Goal: Information Seeking & Learning: Learn about a topic

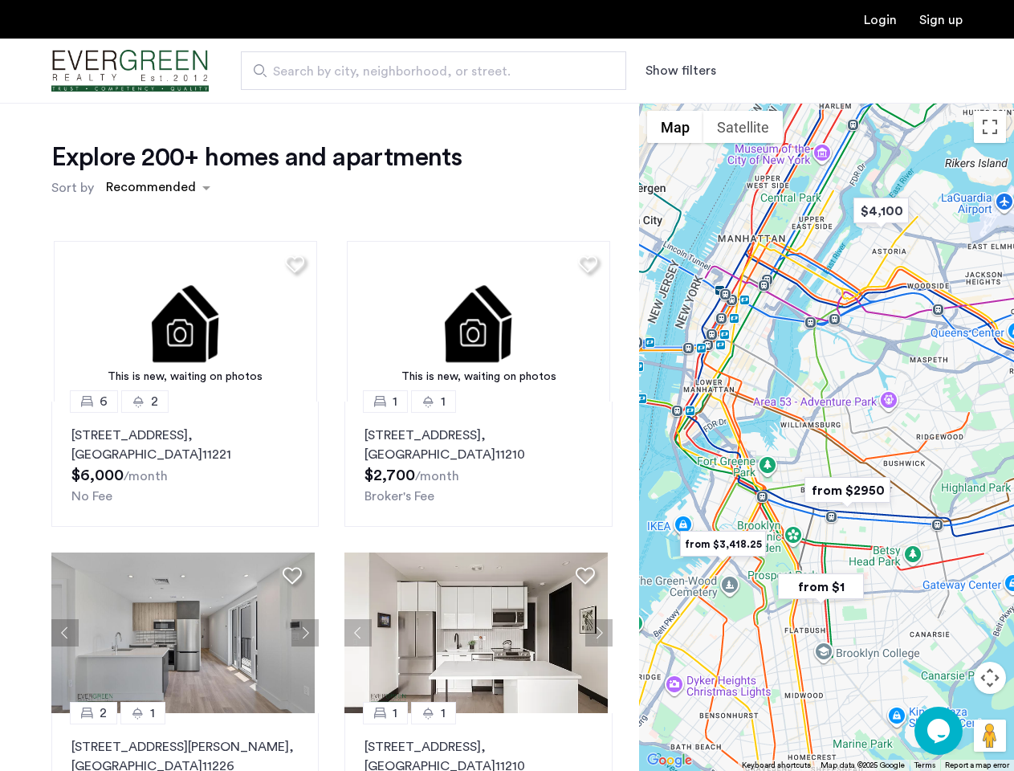
click at [679, 71] on button "Show filters" at bounding box center [681, 70] width 71 height 19
click at [157, 188] on div "Explore 200+ homes and apartments Sort by Recommended This is new, waiting on p…" at bounding box center [507, 489] width 1014 height 772
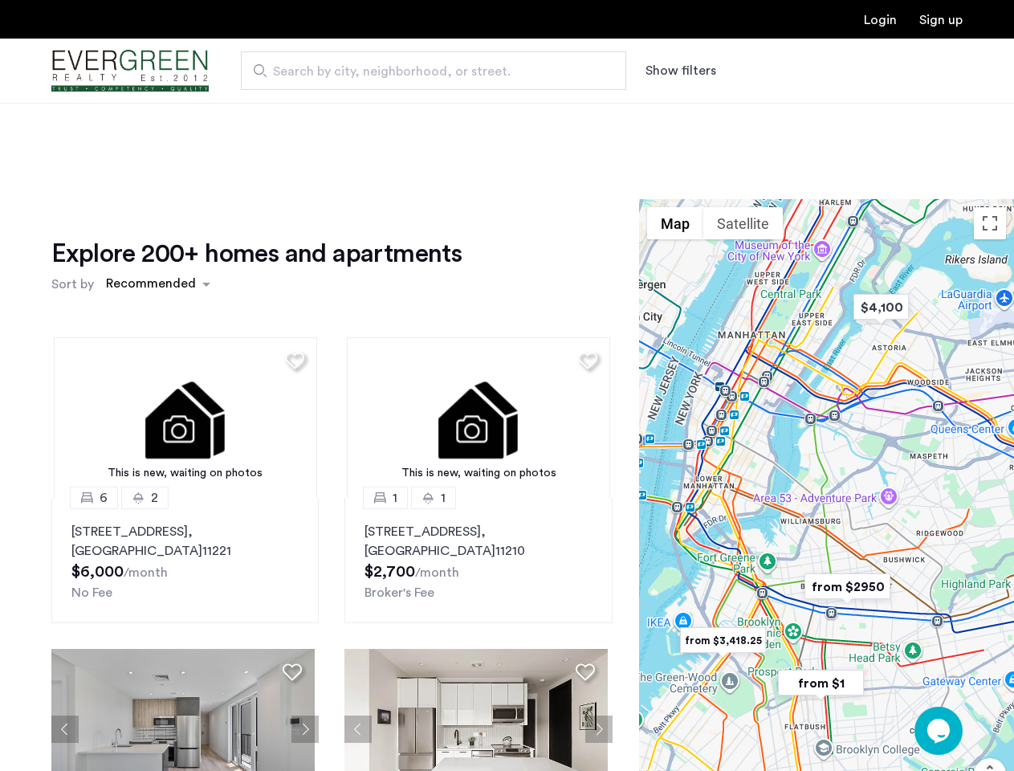
click at [292, 263] on h1 "Explore 200+ homes and apartments" at bounding box center [256, 254] width 410 height 32
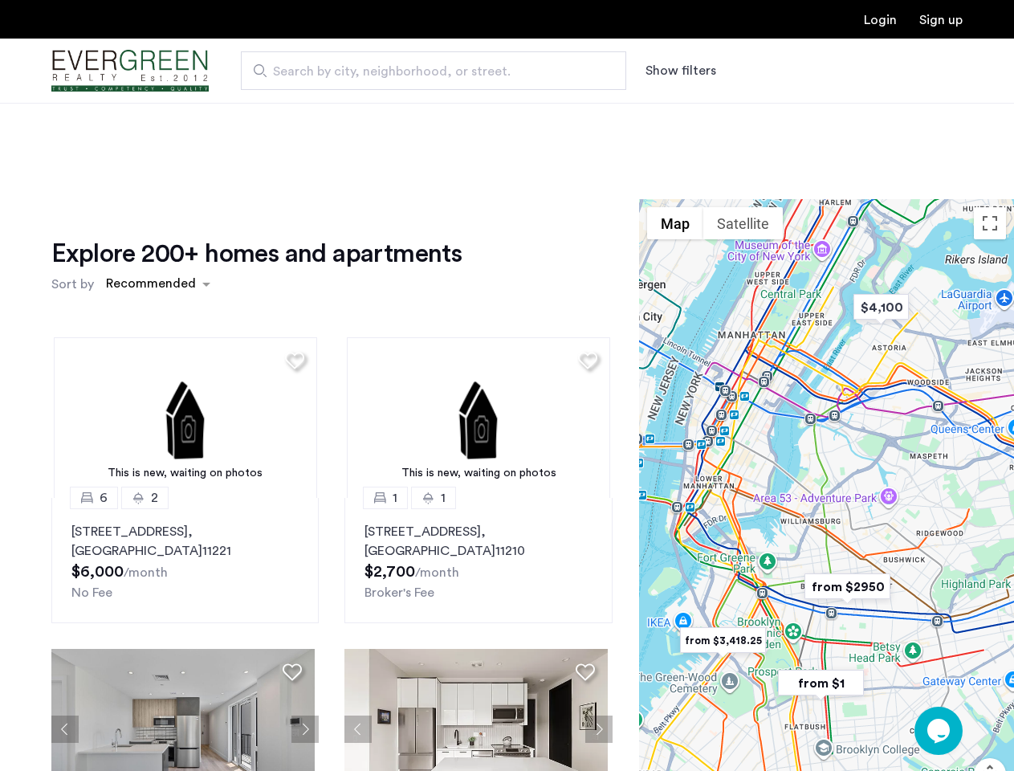
click at [183, 321] on div "Explore 200+ homes and apartments Sort by Recommended This is new, waiting on p…" at bounding box center [331, 553] width 561 height 631
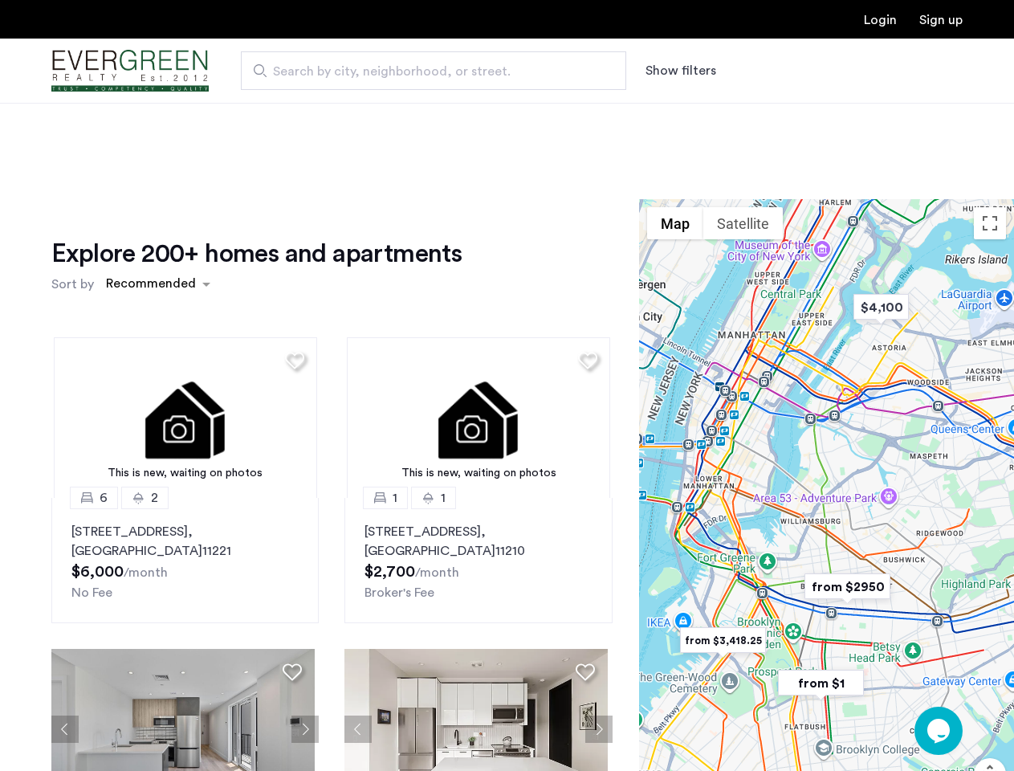
click at [183, 464] on img at bounding box center [185, 417] width 263 height 161
click at [581, 263] on div "Explore 200+ homes and apartments Sort by Recommended" at bounding box center [331, 268] width 561 height 61
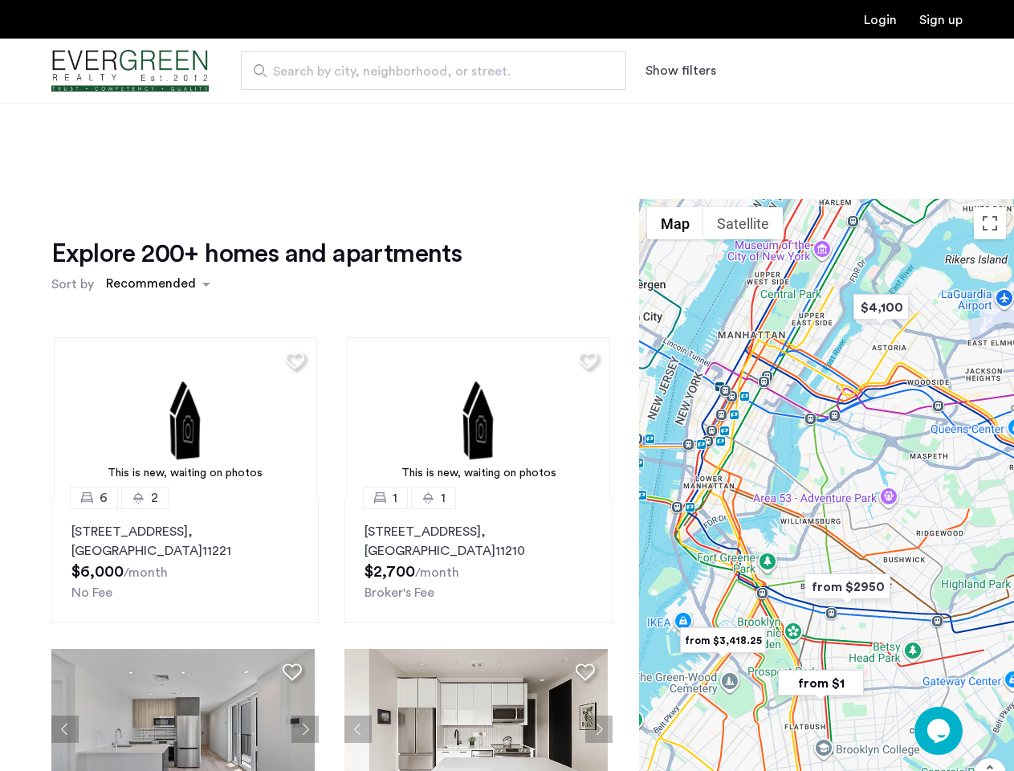
click at [472, 321] on div "Explore 200+ homes and apartments Sort by Recommended This is new, waiting on p…" at bounding box center [331, 553] width 561 height 631
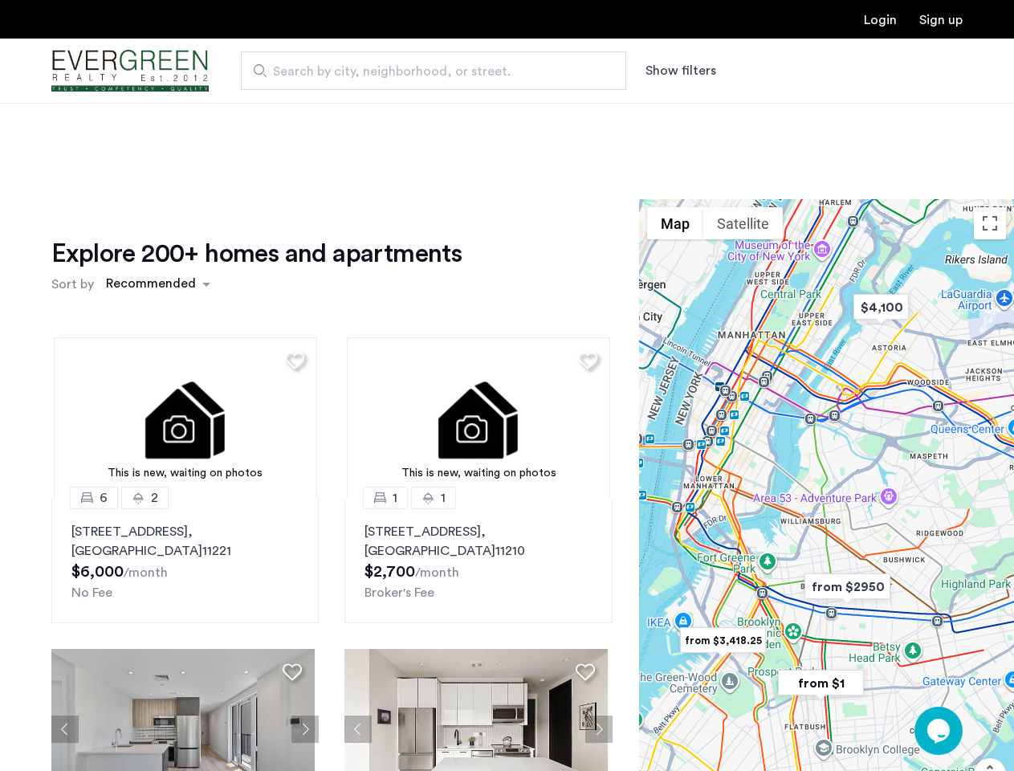
click at [472, 464] on img at bounding box center [478, 417] width 263 height 161
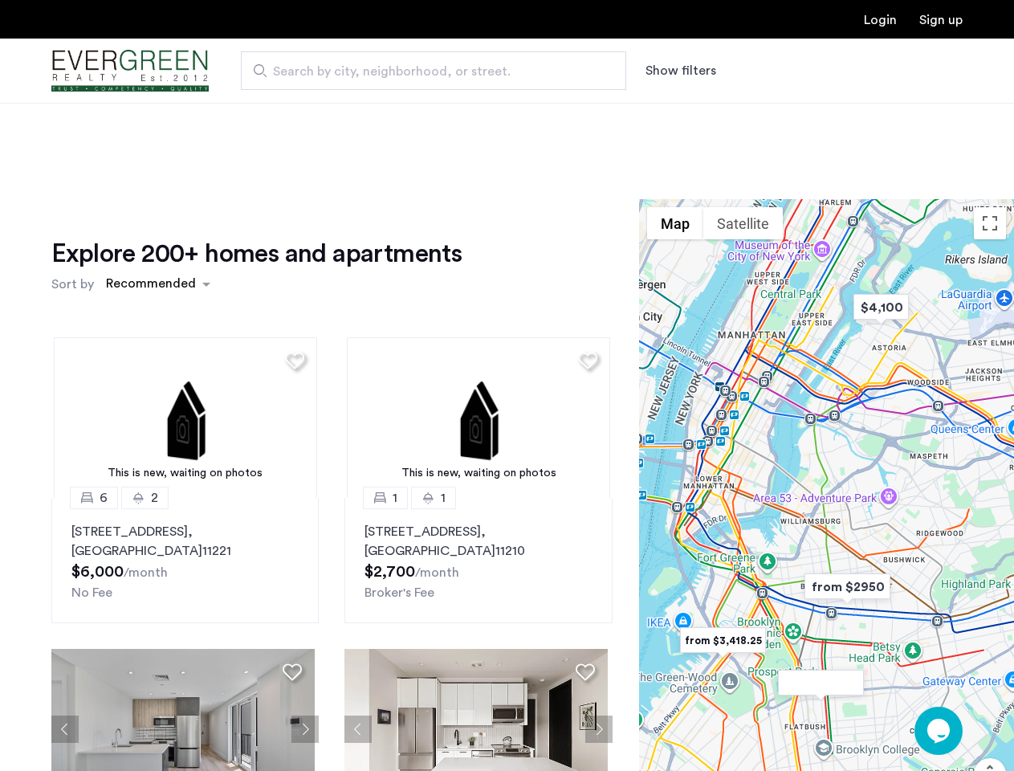
click at [65, 633] on div "This is new, waiting on photos 6 2 [STREET_ADDRESS] $6,000 /month No Fee This i…" at bounding box center [332, 596] width 587 height 544
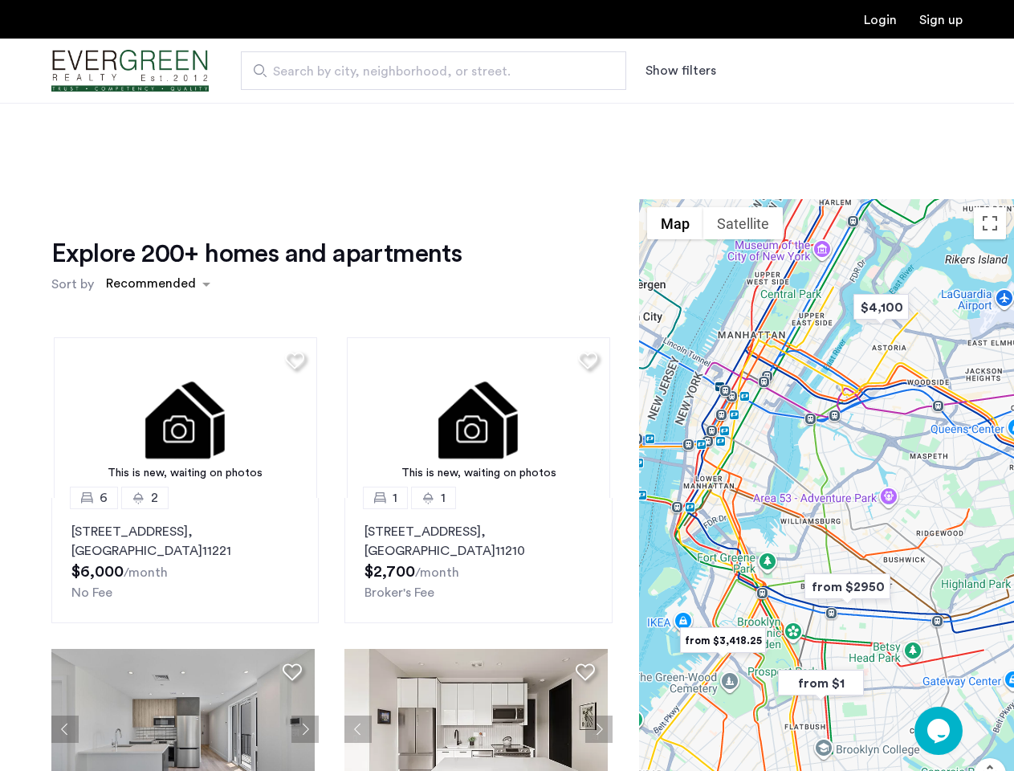
click at [292, 575] on div "[STREET_ADDRESS] $6,000 /month No Fee" at bounding box center [184, 562] width 227 height 80
